Goal: Navigation & Orientation: Find specific page/section

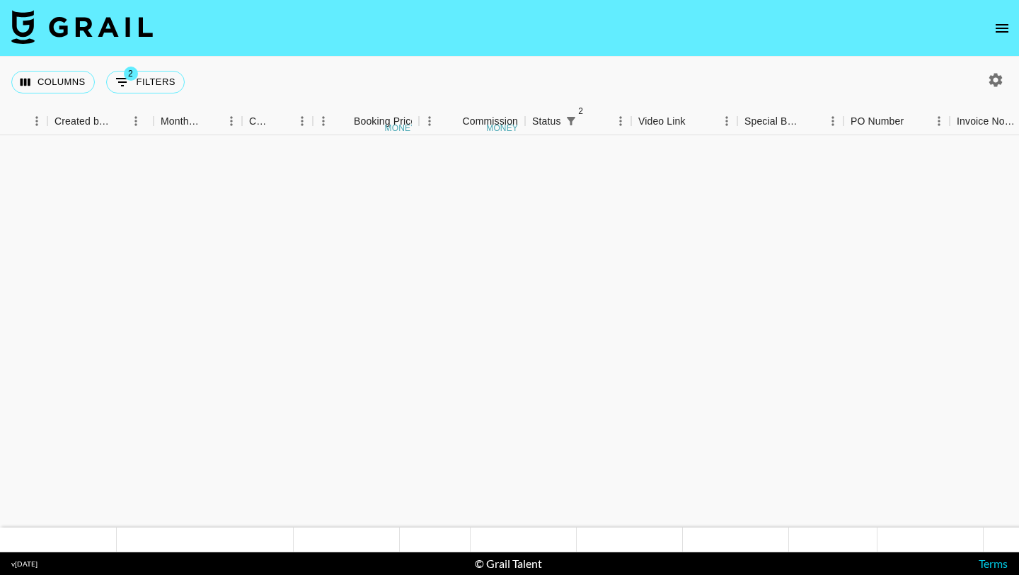
scroll to position [1579, 861]
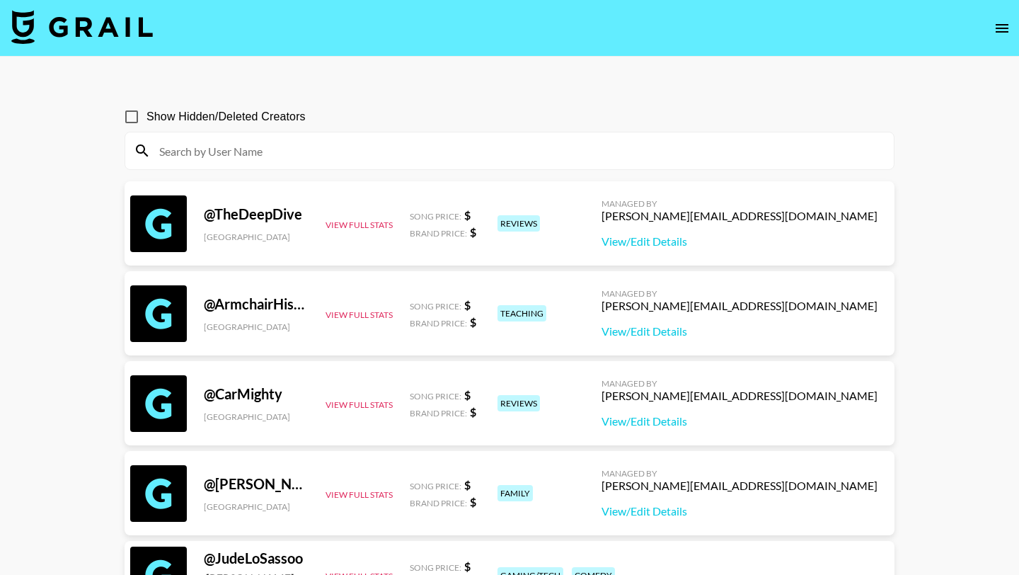
click at [108, 40] on img at bounding box center [82, 27] width 142 height 34
